Goal: Answer question/provide support

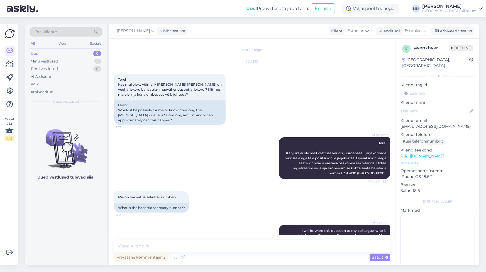
scroll to position [66, 0]
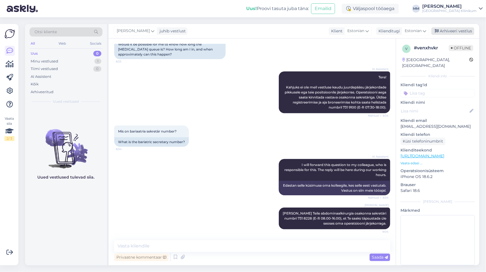
click at [461, 30] on div "Arhiveeri vestlus" at bounding box center [453, 31] width 43 height 8
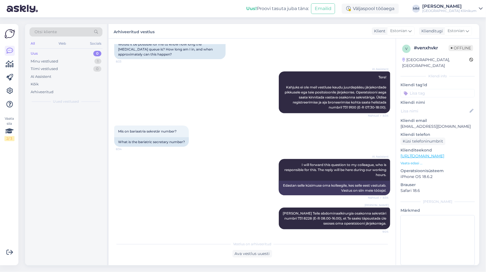
scroll to position [68, 0]
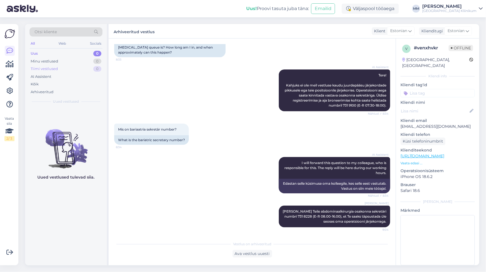
click at [46, 67] on div "Tiimi vestlused" at bounding box center [44, 69] width 27 height 6
click at [42, 61] on div "Minu vestlused" at bounding box center [45, 62] width 28 height 6
click at [31, 52] on div "Uus" at bounding box center [34, 54] width 7 height 6
click at [35, 75] on div "AI Assistent" at bounding box center [41, 77] width 21 height 6
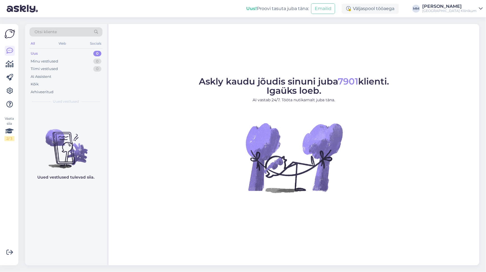
drag, startPoint x: 416, startPoint y: 156, endPoint x: 416, endPoint y: 149, distance: 6.7
click at [416, 156] on figure "Askly kaudu jõudis sinuni juba 7901 klienti. Igaüks loeb. AI vastab 24/7. Tööta…" at bounding box center [294, 142] width 361 height 131
click at [42, 92] on div "Arhiveeritud" at bounding box center [42, 92] width 23 height 6
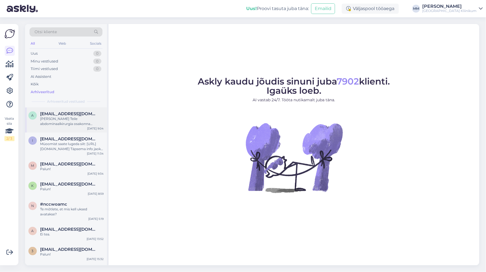
click at [60, 121] on div "[PERSON_NAME] Teile abdominaalkirurgia osakonna sekretäri numbri 731 8228 (E-R …" at bounding box center [72, 121] width 64 height 10
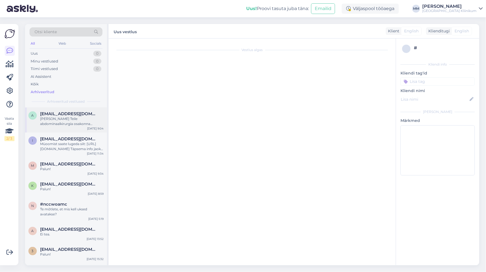
scroll to position [68, 0]
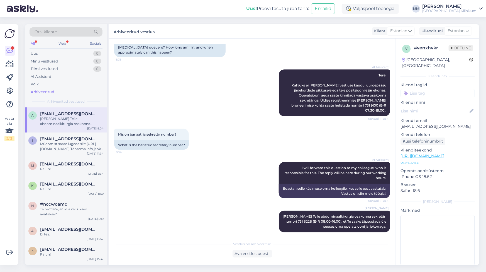
click at [42, 89] on div "Arhiveeritud" at bounding box center [43, 92] width 24 height 6
click at [37, 48] on div "Otsi kliente All Web Socials Uus 0 Minu vestlused 0 Tiimi vestlused 0 AI Assist…" at bounding box center [66, 65] width 82 height 83
click at [67, 54] on div "Uus 0" at bounding box center [66, 54] width 73 height 8
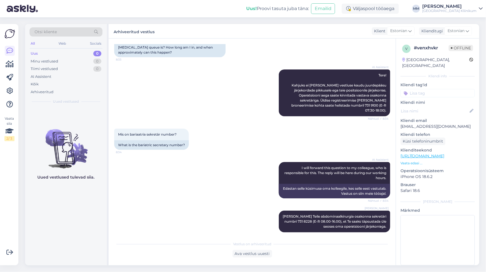
scroll to position [2, 0]
click at [43, 78] on div "AI Assistent" at bounding box center [41, 77] width 21 height 6
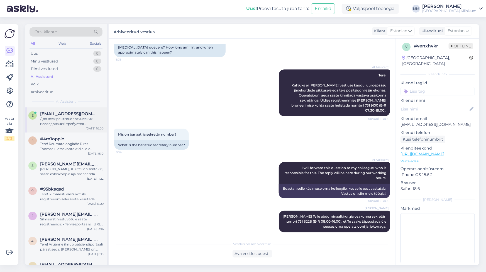
click at [71, 125] on div "Для всех рентгенологических исследований требуется направление, даже если вы го…" at bounding box center [72, 121] width 64 height 10
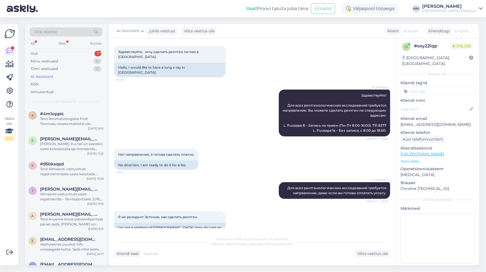
scroll to position [76, 0]
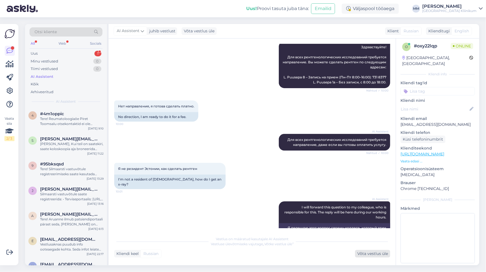
click at [371, 255] on div "Võta vestlus üle" at bounding box center [372, 254] width 35 height 8
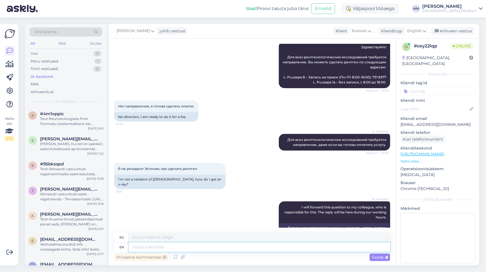
click at [148, 248] on textarea at bounding box center [260, 246] width 262 height 9
type textarea "Anname"
type textarea "Аннаме"
type textarea "Anname Teile"
type textarea "[PERSON_NAME]"
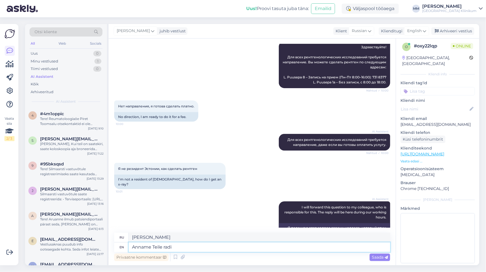
type textarea "Anname Teile radio"
type textarea "Anname Teile radi"
type textarea "Anname Teile radioloogiakliiniku"
type textarea "[PERSON_NAME] радиологическая клиника"
type textarea "Anname Teile radioloogiakliiniku numbri"
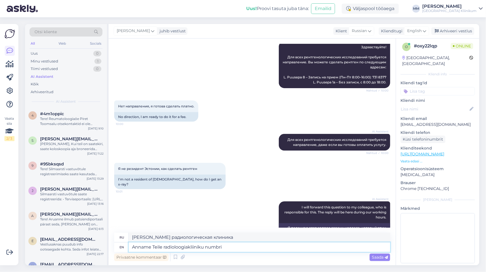
type textarea "[PERSON_NAME] радиологиаклинику нумбри"
paste textarea "info, uuringule registreerimine ja uuringu aja tühistamine E-R 8.00-16.00 tel […"
type textarea "Anname Teile radioloogiakliiniku numbri info, uuringule registreerimine ja uuri…"
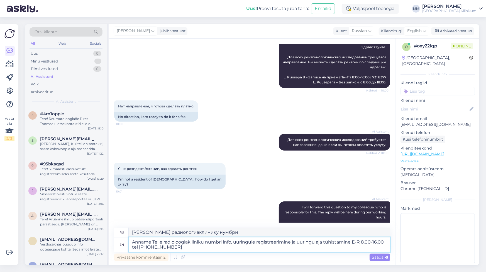
type textarea "Anname Teile radioloogiakliiniku numbri info, uuringule registreerimine ja uuri…"
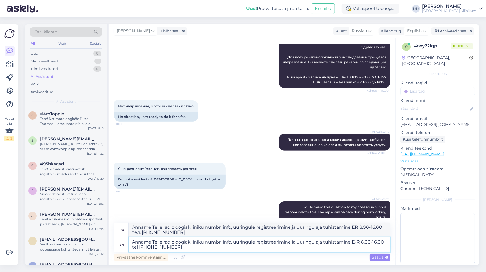
drag, startPoint x: 226, startPoint y: 243, endPoint x: 359, endPoint y: 242, distance: 133.2
click at [359, 242] on textarea "Anname Teile radioloogiakliiniku numbri info, uuringule registreerimine ja uuri…" at bounding box center [260, 244] width 262 height 14
type textarea "Anname Teile radioloogiakliiniku numbri E-R 8.00-16.00 tel [PHONE_NUMBER]"
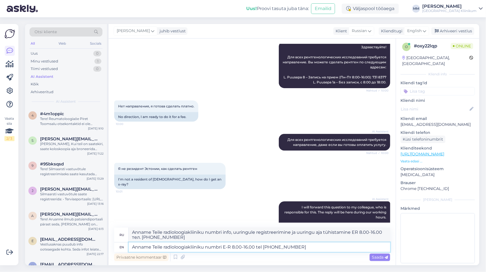
type textarea "Anname Teile radioloogiakliiniku numbri ER 8.00-16.00 тел. [PHONE_NUMBER]"
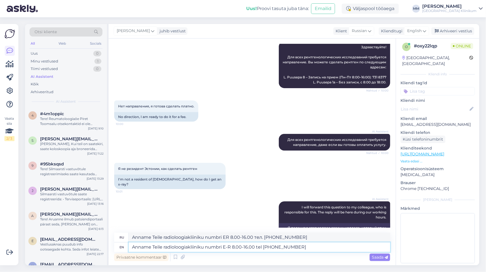
click at [207, 247] on textarea "Anname Teile radioloogiakliiniku numbri E-R 8.00-16.00 tel [PHONE_NUMBER]" at bounding box center [260, 246] width 262 height 9
type textarea "Anname Teile radioloogiakliiniku info numbri E-R 8.00-16.00 tel [PHONE_NUMBER]"
type textarea "Информация о радиологической клинике Anname Teile, номер скорой помощи 8.00-16.…"
click at [151, 247] on textarea "Anname Teile radioloogiakliiniku info numbri E-R 8.00-16.00 tel [PHONE_NUMBER]" at bounding box center [260, 246] width 262 height 9
click at [305, 245] on textarea "Anname Teile radioloogiakliiniku info numbri E-R 8.00-16.00 tel 731 8377" at bounding box center [260, 246] width 262 height 9
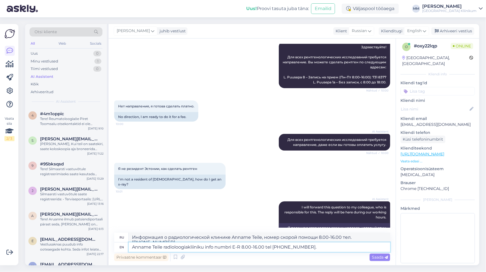
type textarea "Anname Teile radioloogiakliiniku info numbri E-R 8.00-16.00 tel 731 8377."
type textarea "Информация о радиологической клинике Anname Teile ER 8.00-16.00 , тел. 731 8377."
type textarea "Anname Teile radioloogiakliiniku info numbri E-R 8.00-16.00 tel 731 8377. Palun"
type textarea "Аннаме Тейле радиологиаклиники, информация по номеру скорой помощи 8.00-16.00 т…"
type textarea "Anname Teile radioloogiakliiniku info numbri E-R 8.00-16.00 tel 731 8377. Palun…"
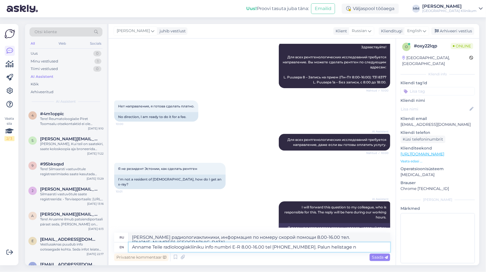
type textarea "Информация о радиологической клинике Аннаме Тейле, номер скорой помощи 8.00-16.…"
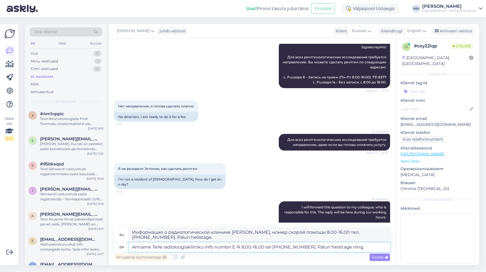
type textarea "Anname Teile radioloogiakliiniku info numbri E-R 8.00-16.00 tel 731 8377. Palun…"
type textarea "Информация об Anname Teile radioloogiakliiniku, номер скорой помощи 8.00-16.00 …"
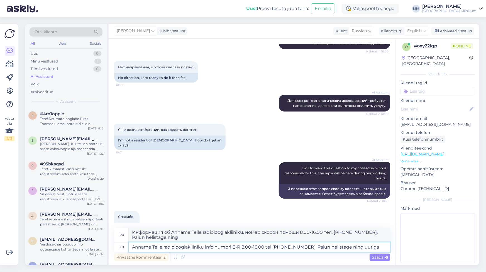
type textarea "Anname Teile radioloogiakliiniku info numbri E-R 8.00-16.00 tel 731 8377. Palun…"
type textarea "Информация об Anname Teile radioloogiakliiniku, номер скорой помощи 8.00-16.00 …"
type textarea "Anname Teile radioloogiakliiniku info numbri E-R 8.00-16.00 tel 731 8377. Palun…"
type textarea "Информация об Anname Teile radioloogiakliiniku, номер скорой помощи 8.00-16.00 …"
type textarea "Anname Teile radioloogiakliiniku info numbri E-R 8.00-16.00 tel 731 8377. Palun…"
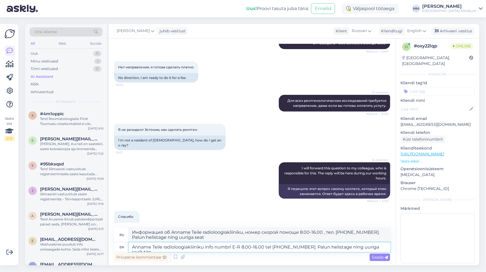
type textarea "Информация об Anname Teile radioloogiakliiniku, номер скорой помощи 8.00-16.00 …"
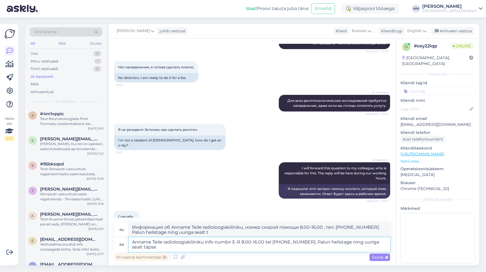
scroll to position [120, 0]
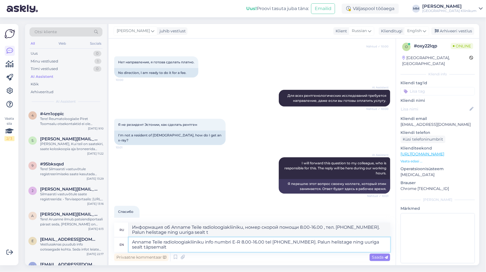
type textarea "Anname Teile radioloogiakliiniku info numbri E-R 8.00-16.00 tel 731 8377. Palun…"
type textarea "Anname Teile radioloogiakliiniku info numbri ER 8.00-16.00 , тел. 731 8377. Pal…"
type textarea "Anname Teile radioloogiakliiniku info numbri E-R 8.00-16.00 tel 731 8377. Palun…"
click at [425, 31] on icon at bounding box center [424, 31] width 3 height 6
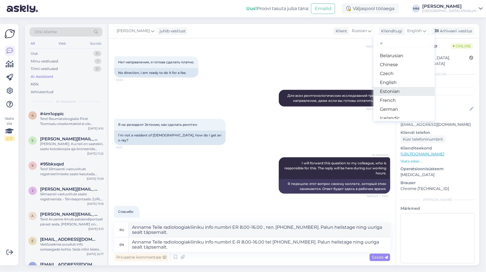
type input "e"
click at [398, 91] on link "Estonian" at bounding box center [404, 91] width 61 height 9
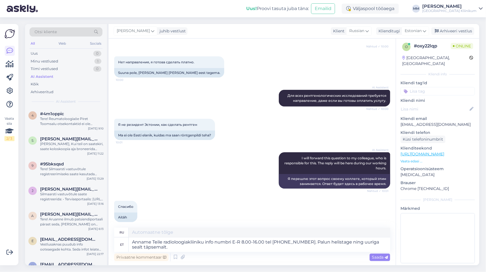
scroll to position [115, 0]
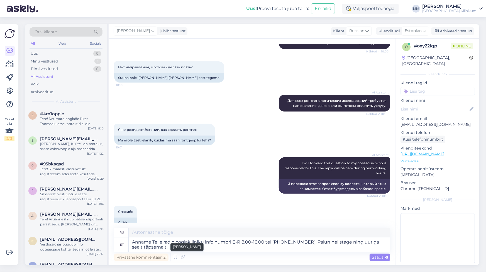
type textarea "Мы предоставим вам номер справочной службы рентгенологической клиники ER 8.00-1…"
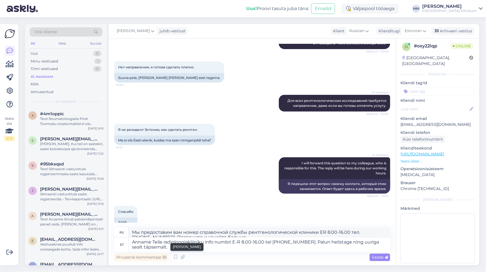
scroll to position [120, 0]
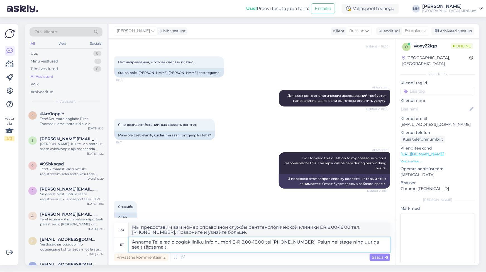
click at [361, 242] on textarea "Anname Teile radioloogiakliiniku info numbri E-R 8.00-16.00 tel 731 8377. Palun…" at bounding box center [260, 244] width 262 height 14
type textarea "Anname Teile radioloogiakliiniku info numbri E-R 8.00-16.00 tel 731 8377. Palun…"
click at [373, 257] on span "Saada" at bounding box center [380, 256] width 16 height 5
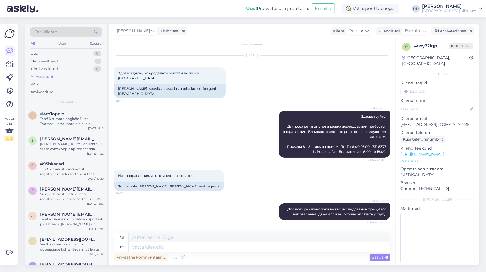
scroll to position [159, 0]
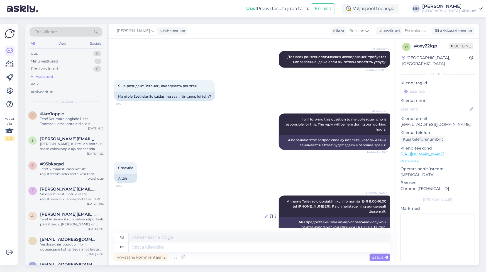
click at [265, 214] on icon at bounding box center [266, 215] width 3 height 3
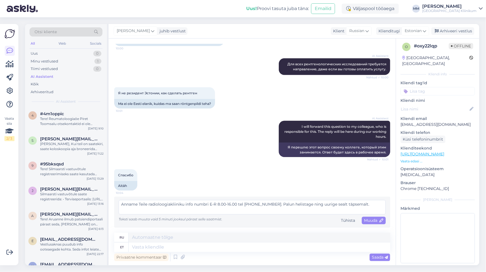
scroll to position [141, 0]
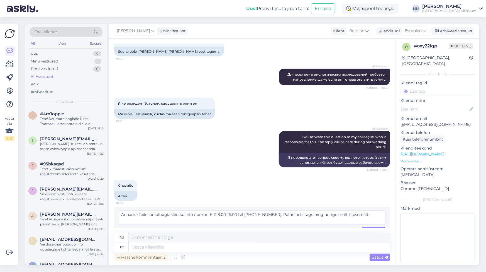
drag, startPoint x: 207, startPoint y: 203, endPoint x: 234, endPoint y: 203, distance: 26.7
click at [234, 210] on textarea "Anname Teile radioloogiakliiniku info numbri E-R 8.00-16.00 tel 731 8377. Palun…" at bounding box center [252, 217] width 267 height 14
click at [215, 210] on textarea "Anname Teile radioloogiakliiniku info numbri tel 731 8377. Palun helistage ning…" at bounding box center [252, 217] width 267 height 14
click at [222, 210] on textarea "Anname Teile radioloogiakliiniku info numbri 731 8377. Palun helistage ning uur…" at bounding box center [252, 217] width 267 height 14
click at [239, 210] on textarea "Anname Teile radioloogiakliiniku info numbri 731 8377 (tööaegE-R 8.00-16.00 . P…" at bounding box center [252, 217] width 267 height 14
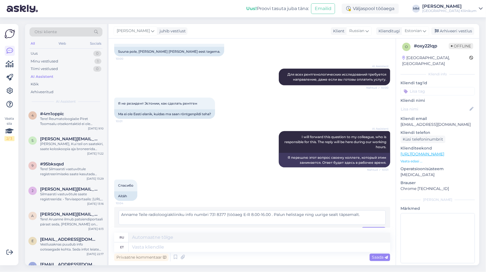
click at [266, 210] on textarea "Anname Teile radioloogiakliiniku info numbri 731 8377 (tööaeg E-R 8.00-16.00 . …" at bounding box center [252, 217] width 267 height 14
click at [267, 210] on textarea "Anname Teile radioloogiakliiniku info numbri 731 8377 (tööaeg E-R 8.00-16.00 . …" at bounding box center [252, 217] width 267 height 14
type textarea "Anname Teile radioloogiakliiniku info numbri 731 8377 (tööaeg E-R 8.00-16.00). …"
click at [369, 228] on span "Muuda" at bounding box center [374, 230] width 20 height 5
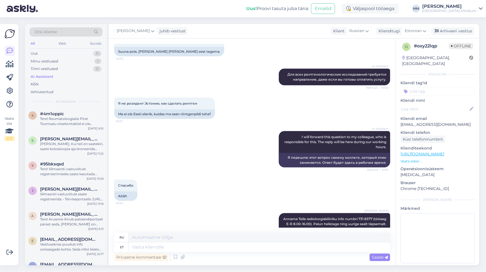
scroll to position [164, 0]
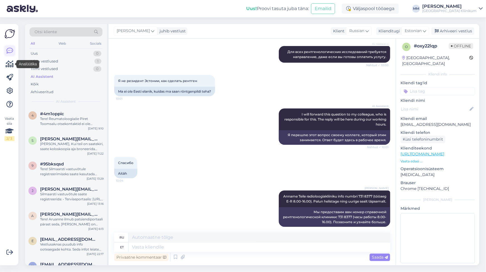
click at [9, 51] on icon at bounding box center [9, 50] width 7 height 7
click at [42, 62] on div "Minu vestlused" at bounding box center [45, 62] width 28 height 6
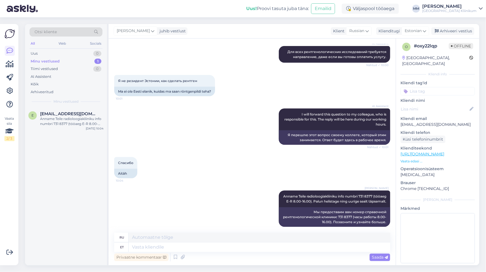
click at [48, 61] on div "Minu vestlused" at bounding box center [45, 62] width 29 height 6
